Goal: Information Seeking & Learning: Understand process/instructions

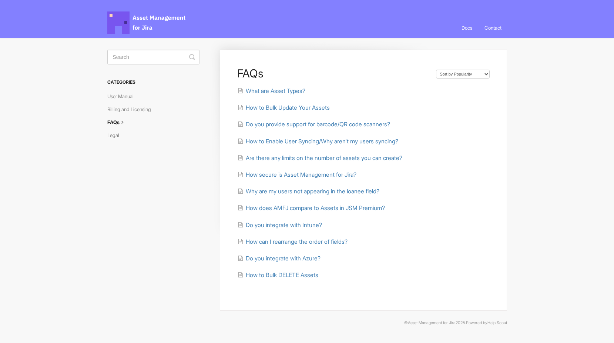
click at [550, 188] on body "Asset Management for Jira Docs Toggle Navigation Docs Contact Contact FAQs Sort…" at bounding box center [307, 169] width 614 height 338
click at [288, 121] on span "Do you provide support for barcode/QR code scanners?" at bounding box center [318, 124] width 144 height 7
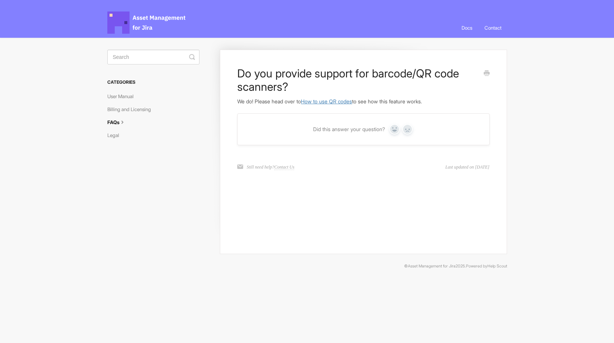
click at [326, 102] on link "How to use QR codes" at bounding box center [326, 101] width 51 height 6
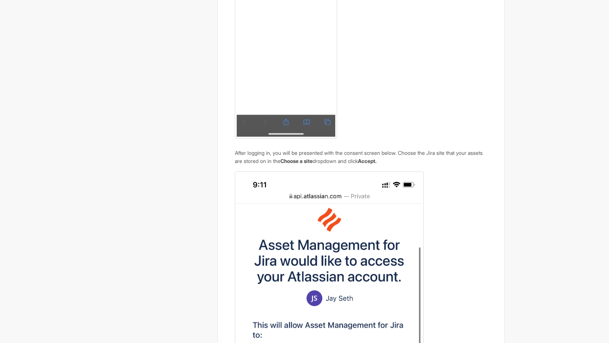
scroll to position [740, 0]
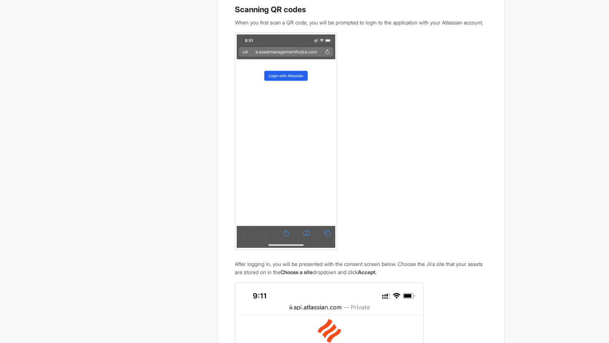
click at [79, 229] on body "Asset Management for Jira Docs Toggle Navigation Docs Contact Contact How to us…" at bounding box center [304, 271] width 609 height 2022
click at [147, 106] on div "How to use QR codes Assets can be viewed and updated from your mobile device by…" at bounding box center [304, 279] width 400 height 1965
click at [495, 159] on div "How to use QR codes Assets can be viewed and updated from your mobile device by…" at bounding box center [360, 253] width 287 height 1888
